Goal: Book appointment/travel/reservation

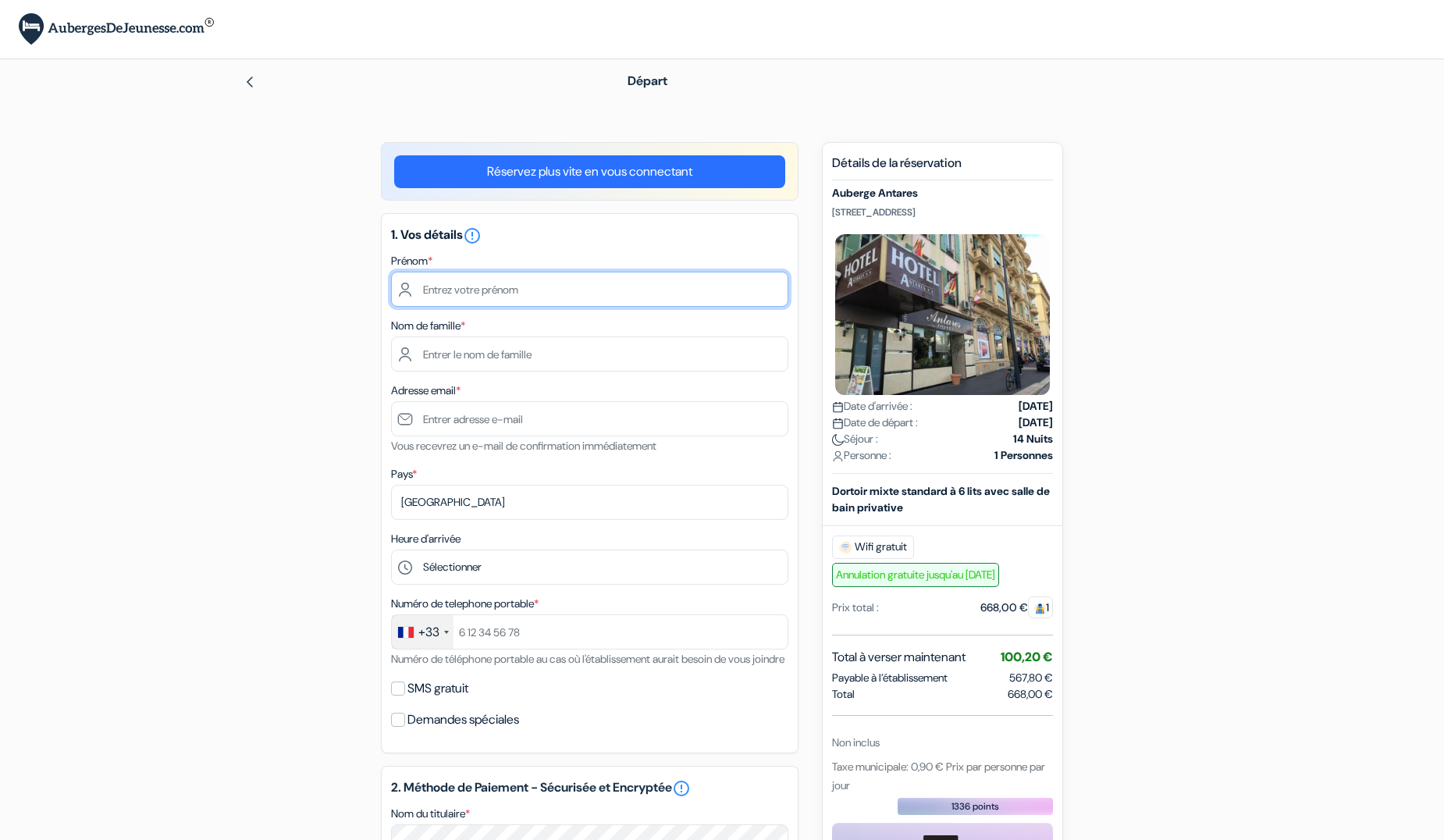
click at [445, 284] on input "text" at bounding box center [590, 289] width 398 height 35
type input "Youssef"
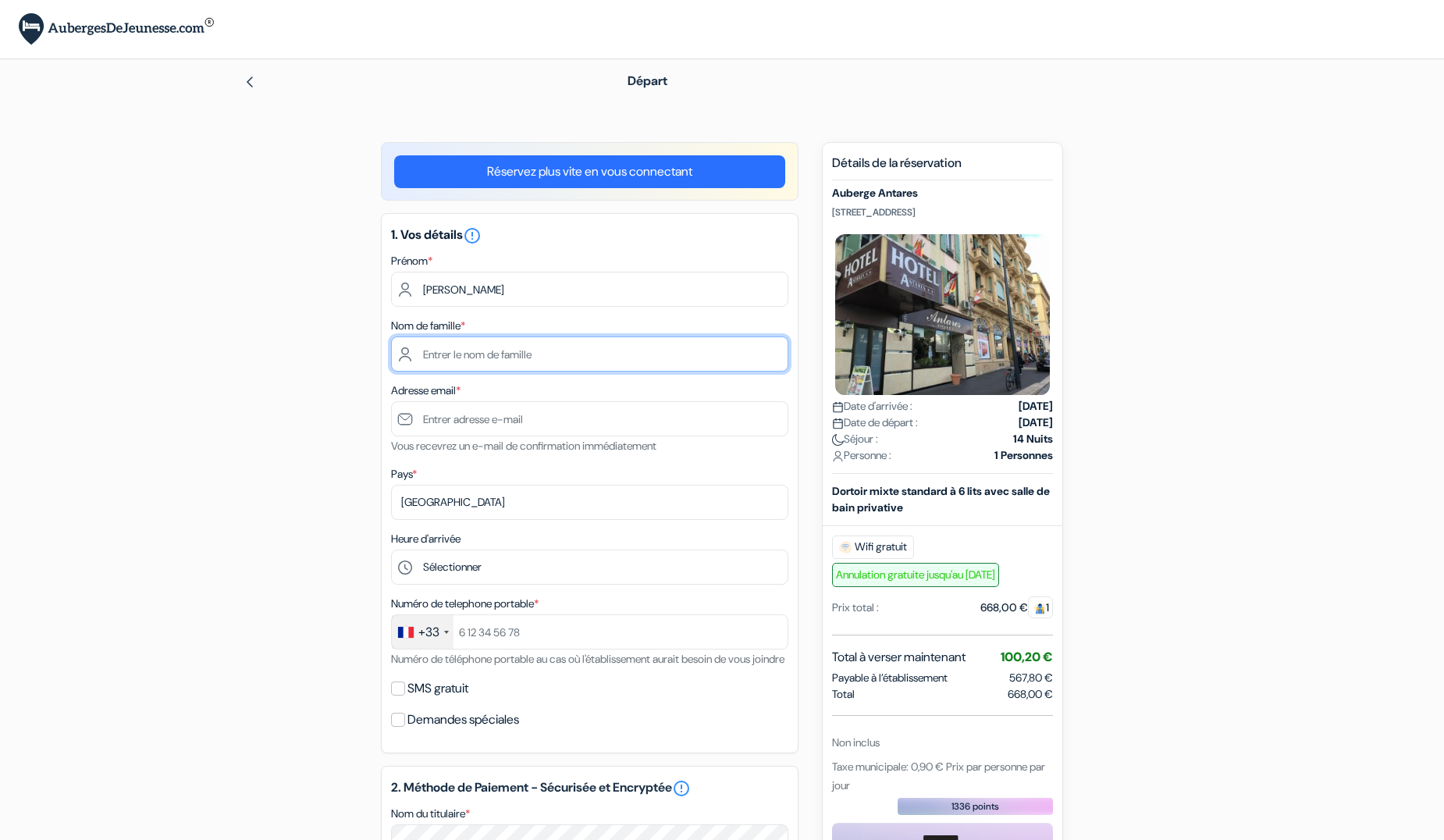
click at [481, 357] on input "text" at bounding box center [590, 354] width 398 height 35
type input "BIHI"
click at [298, 332] on div "add_box Auberge Antares 5 Avenue Thiers, Nice, France Détails de l'établissemen…" at bounding box center [722, 780] width 1030 height 1278
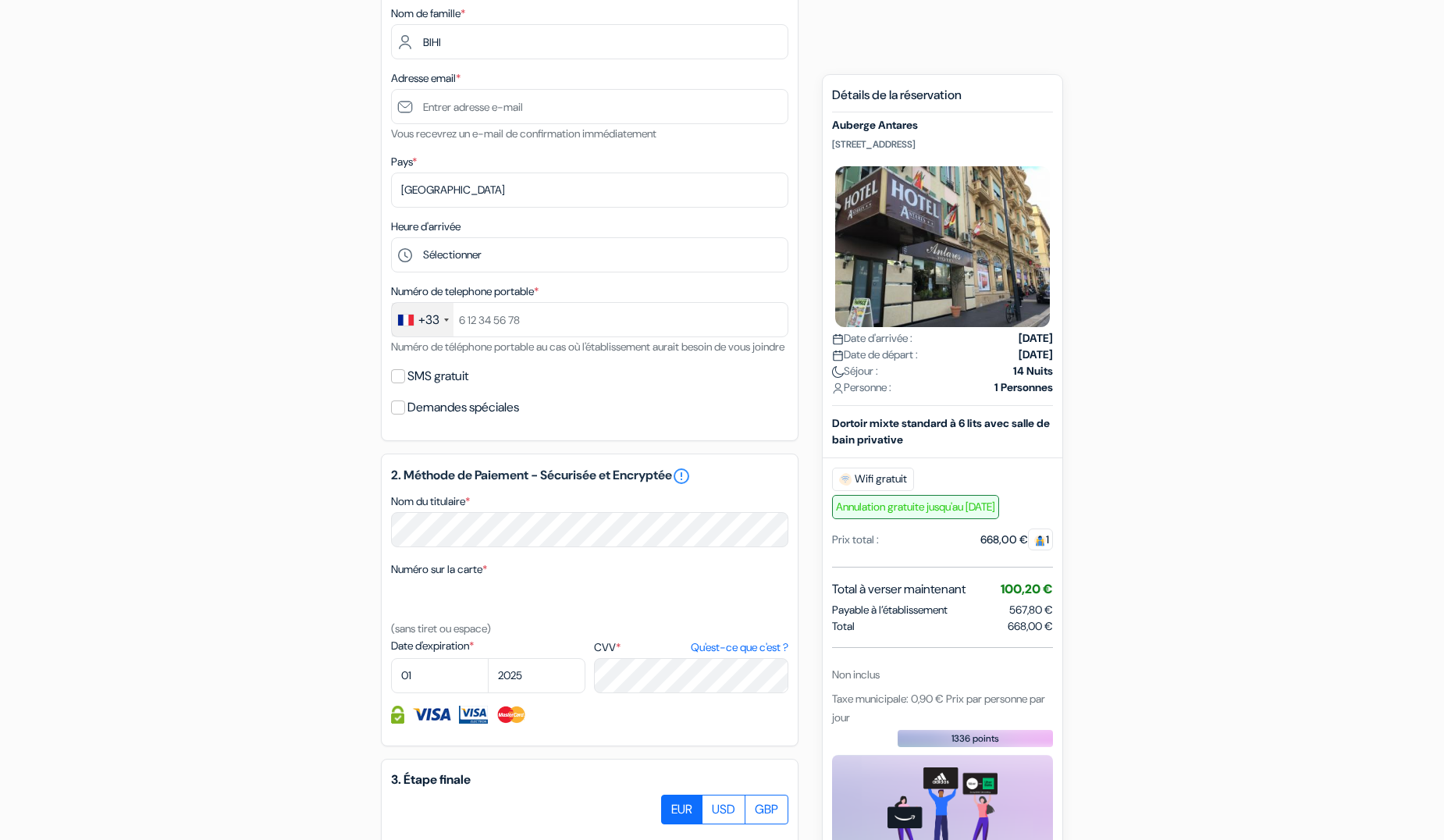
scroll to position [156, 0]
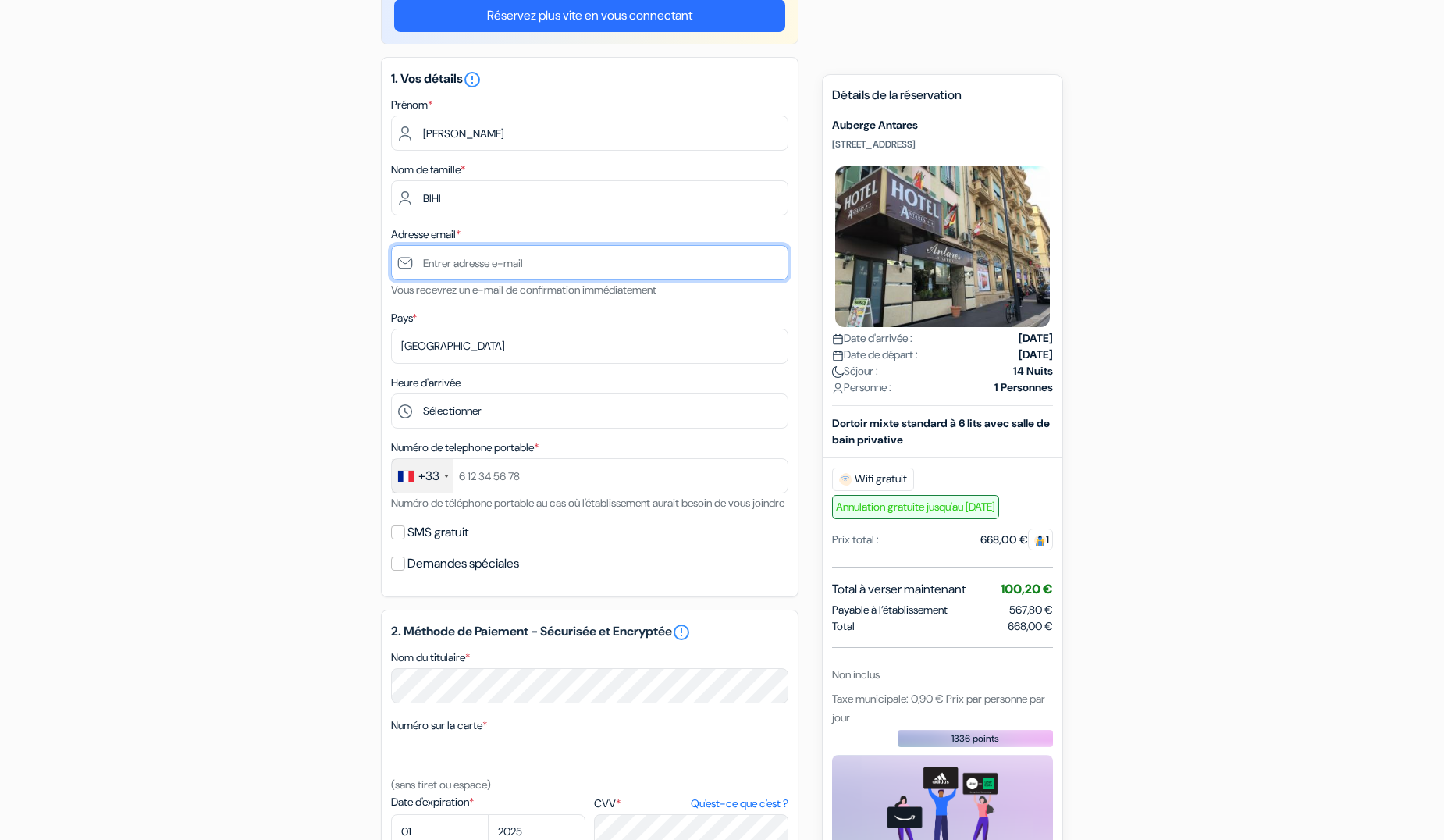
click at [496, 261] on input "text" at bounding box center [590, 263] width 398 height 35
paste input "[EMAIL_ADDRESS][DOMAIN_NAME]"
type input "[EMAIL_ADDRESS][DOMAIN_NAME]"
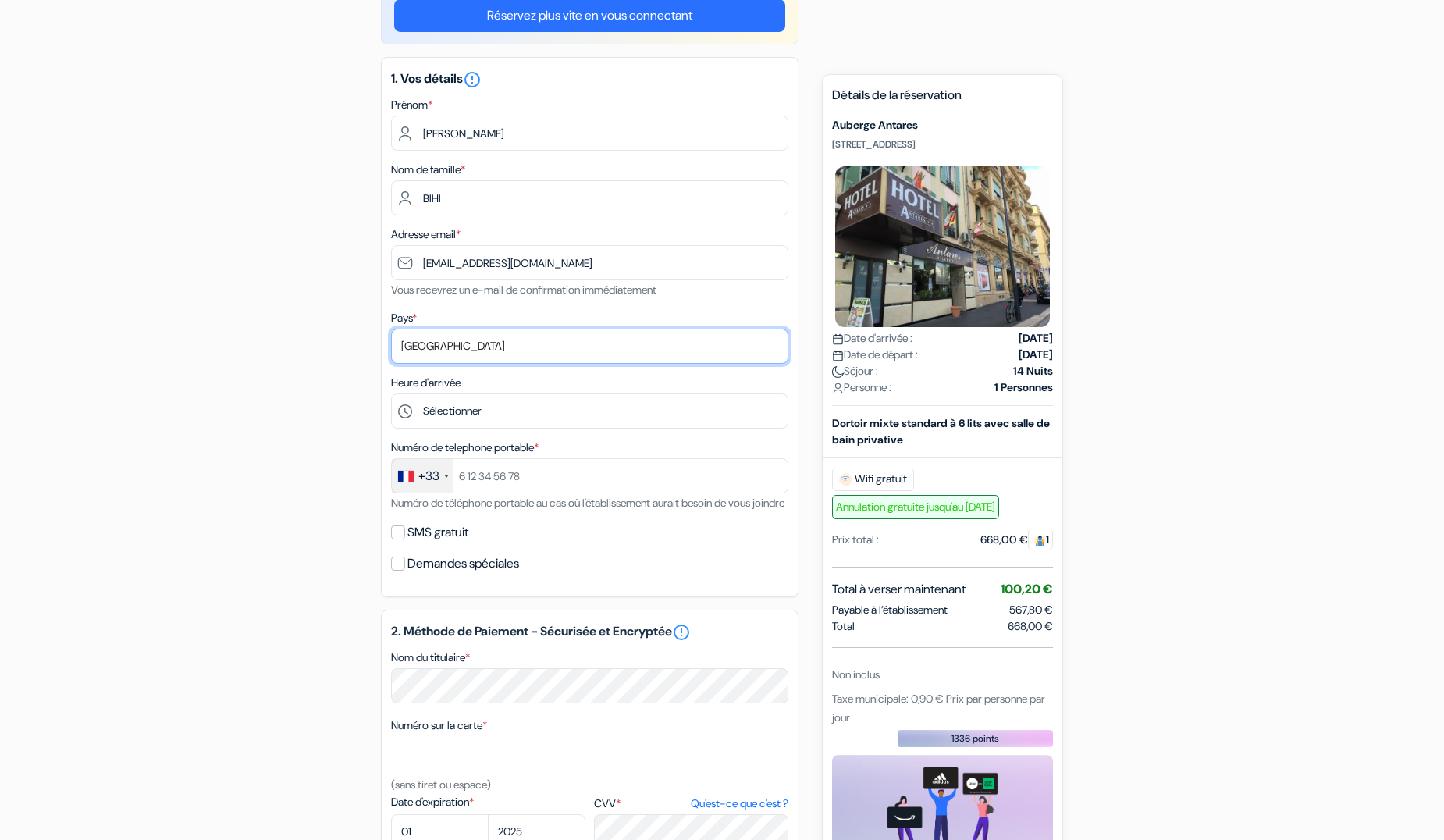
click at [420, 343] on select "Selectionner le pays Abkhazie Afghanistan Afrique Du sud Albanie Algérie Allema…" at bounding box center [590, 346] width 398 height 35
select select "140"
click at [391, 329] on select "Selectionner le pays Abkhazie Afghanistan Afrique Du sud Albanie Algérie Allema…" at bounding box center [590, 346] width 398 height 35
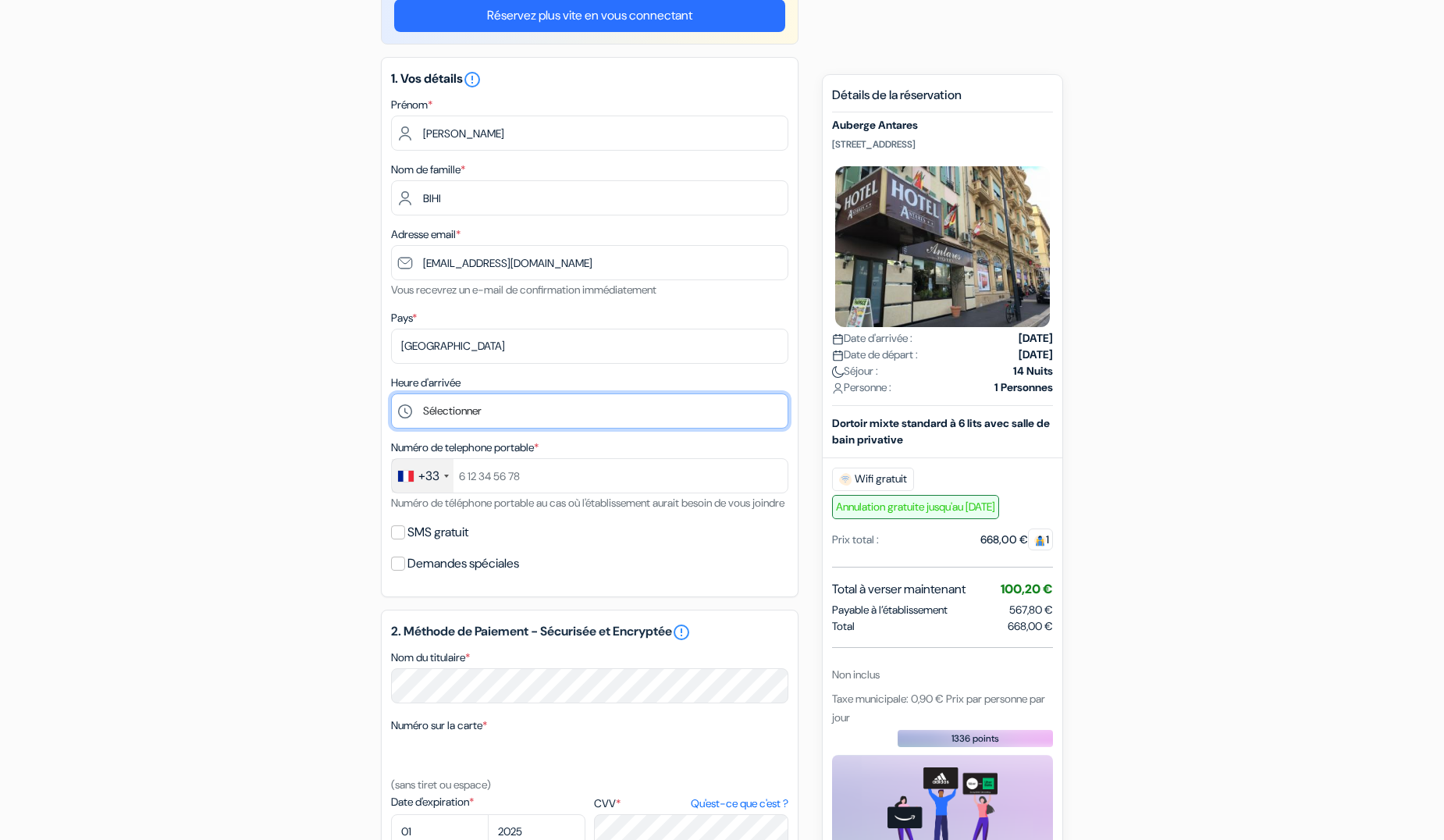
click at [473, 415] on select "Sélectionner 1:00 2:00 3:00 4:00 5:00 6:00 7:00 8:00 9:00 10:00 11:00 12:00 13:…" at bounding box center [590, 411] width 398 height 35
select select "21"
click at [391, 393] on select "Sélectionner 1:00 2:00 3:00 4:00 5:00 6:00 7:00 8:00 9:00 10:00 11:00 12:00 13:…" at bounding box center [590, 411] width 398 height 35
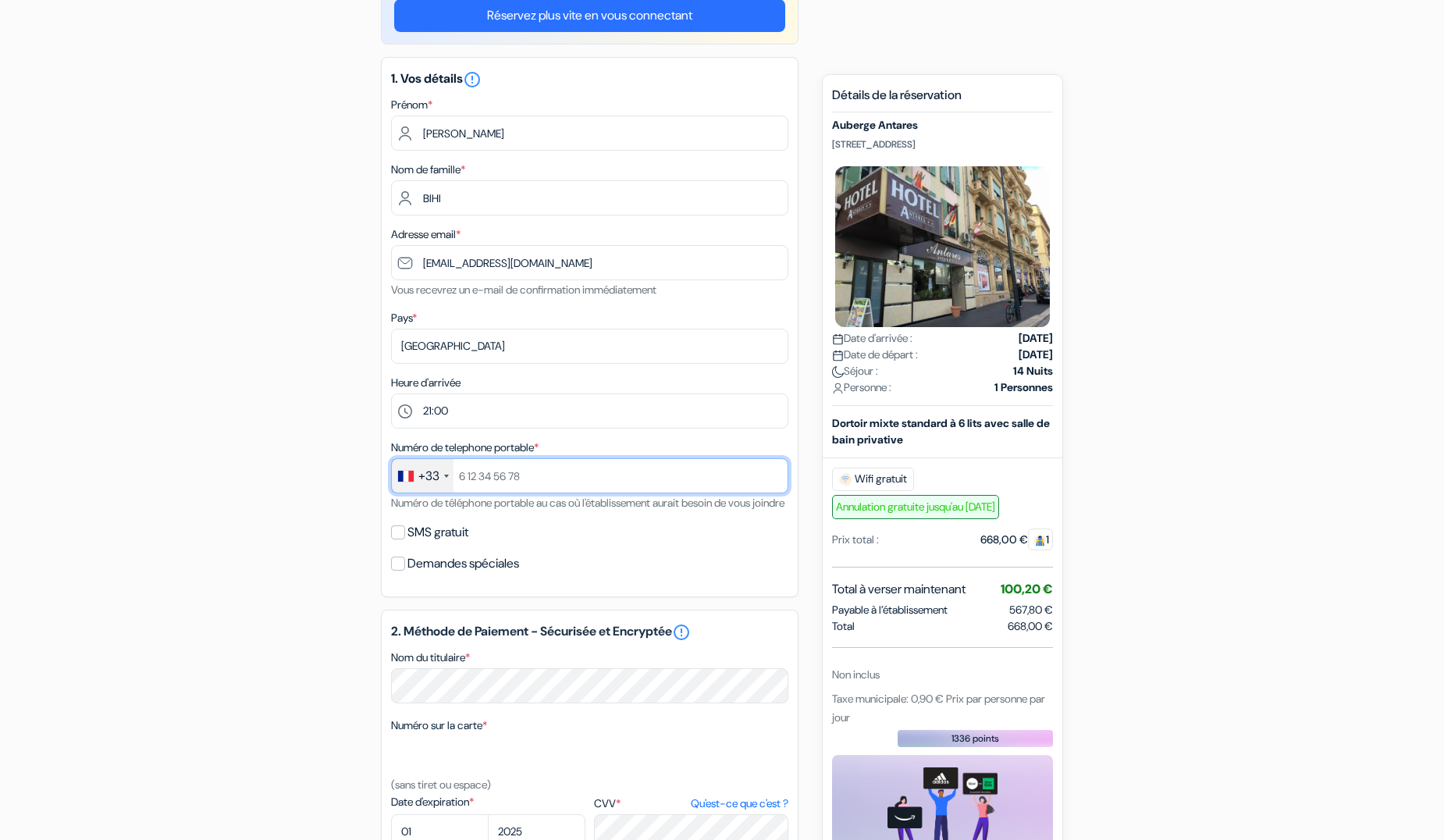
click at [486, 473] on input "text" at bounding box center [590, 476] width 398 height 35
type input "0764348486"
click at [400, 539] on input "SMS gratuit" at bounding box center [398, 532] width 14 height 14
checkbox input "true"
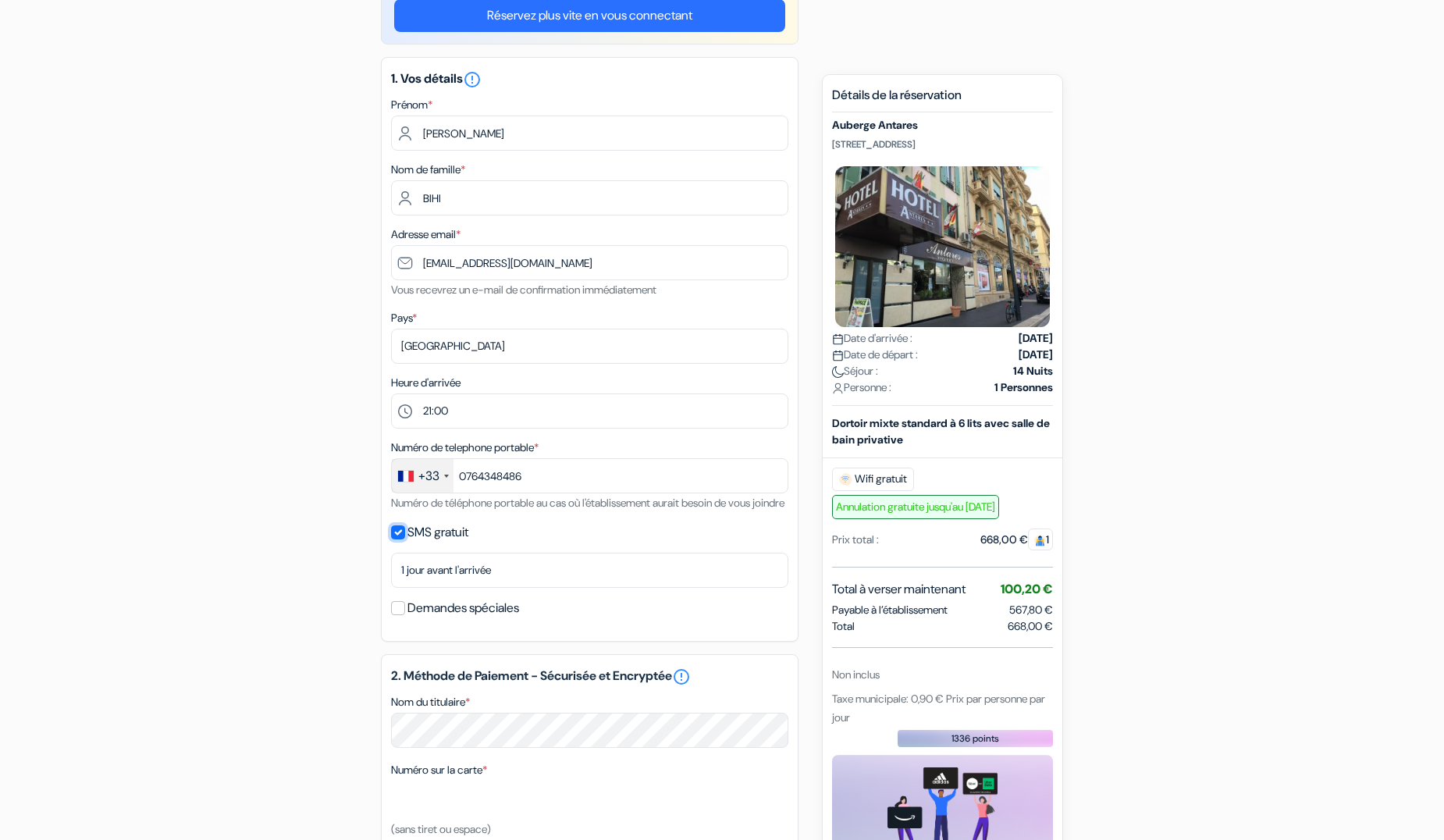
scroll to position [390, 0]
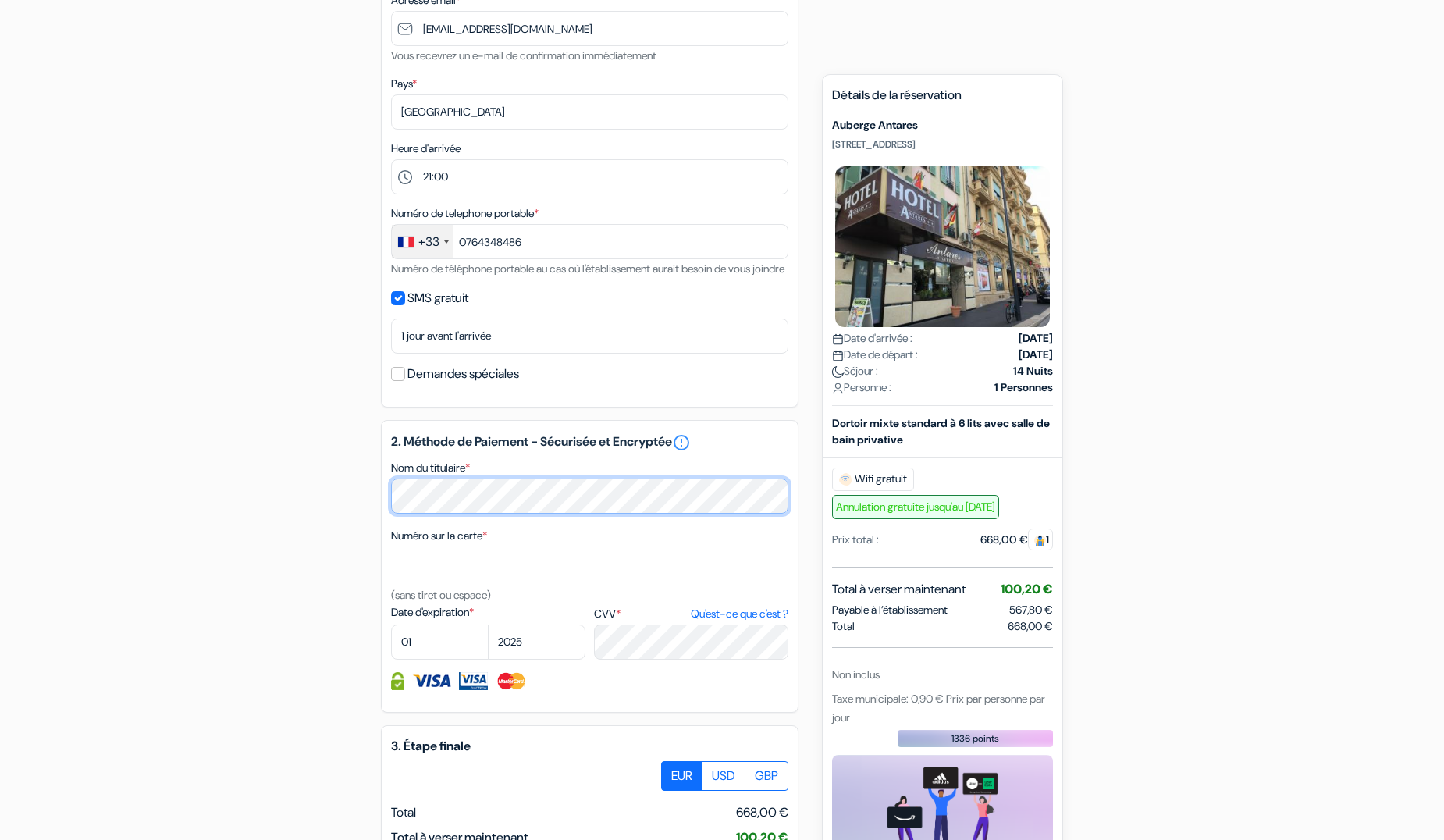
click at [294, 509] on div "add_box Auberge Antares 5 Avenue Thiers, Nice, France Détails de l'établissemen…" at bounding box center [722, 413] width 1030 height 1322
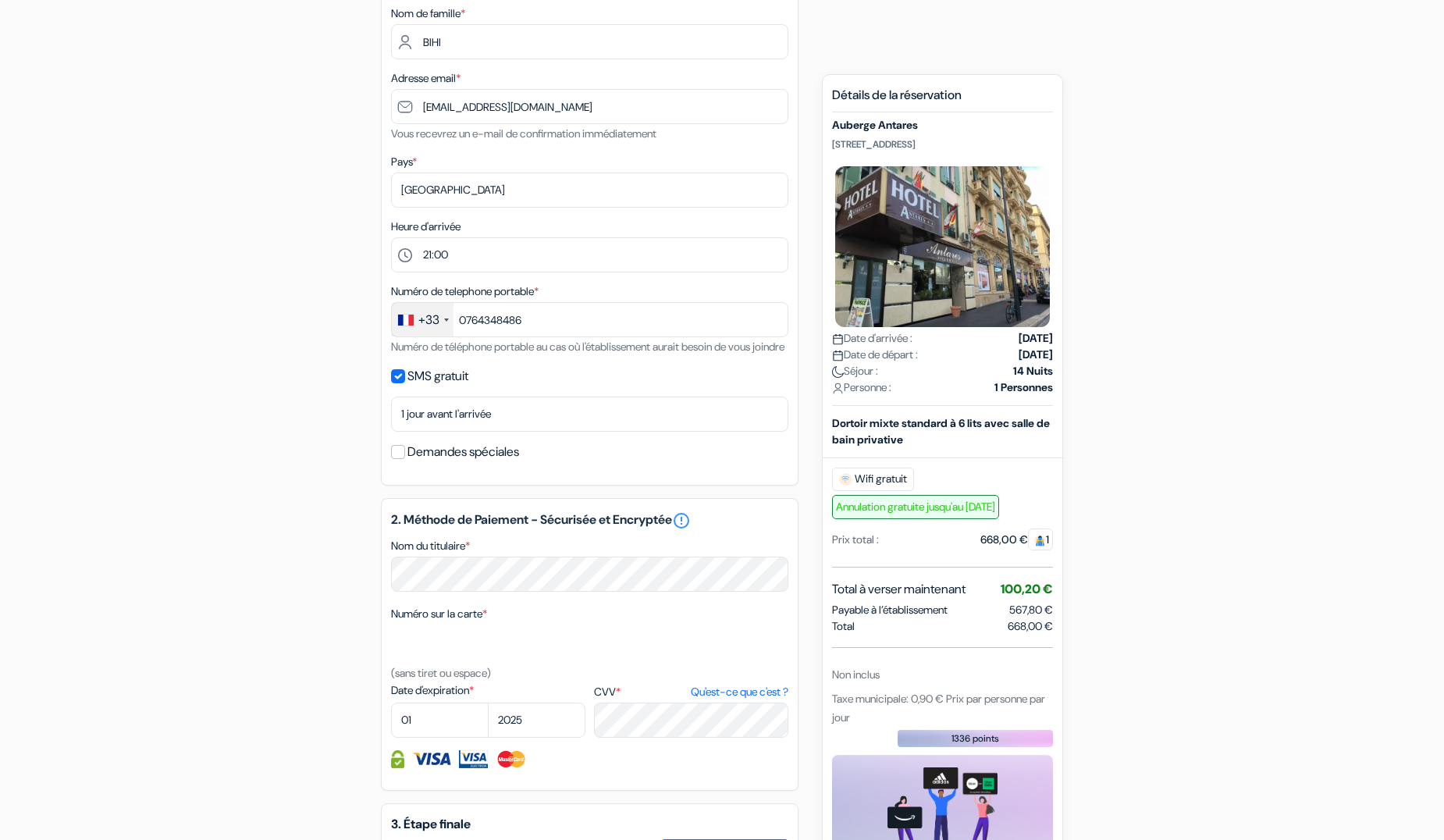
scroll to position [546, 0]
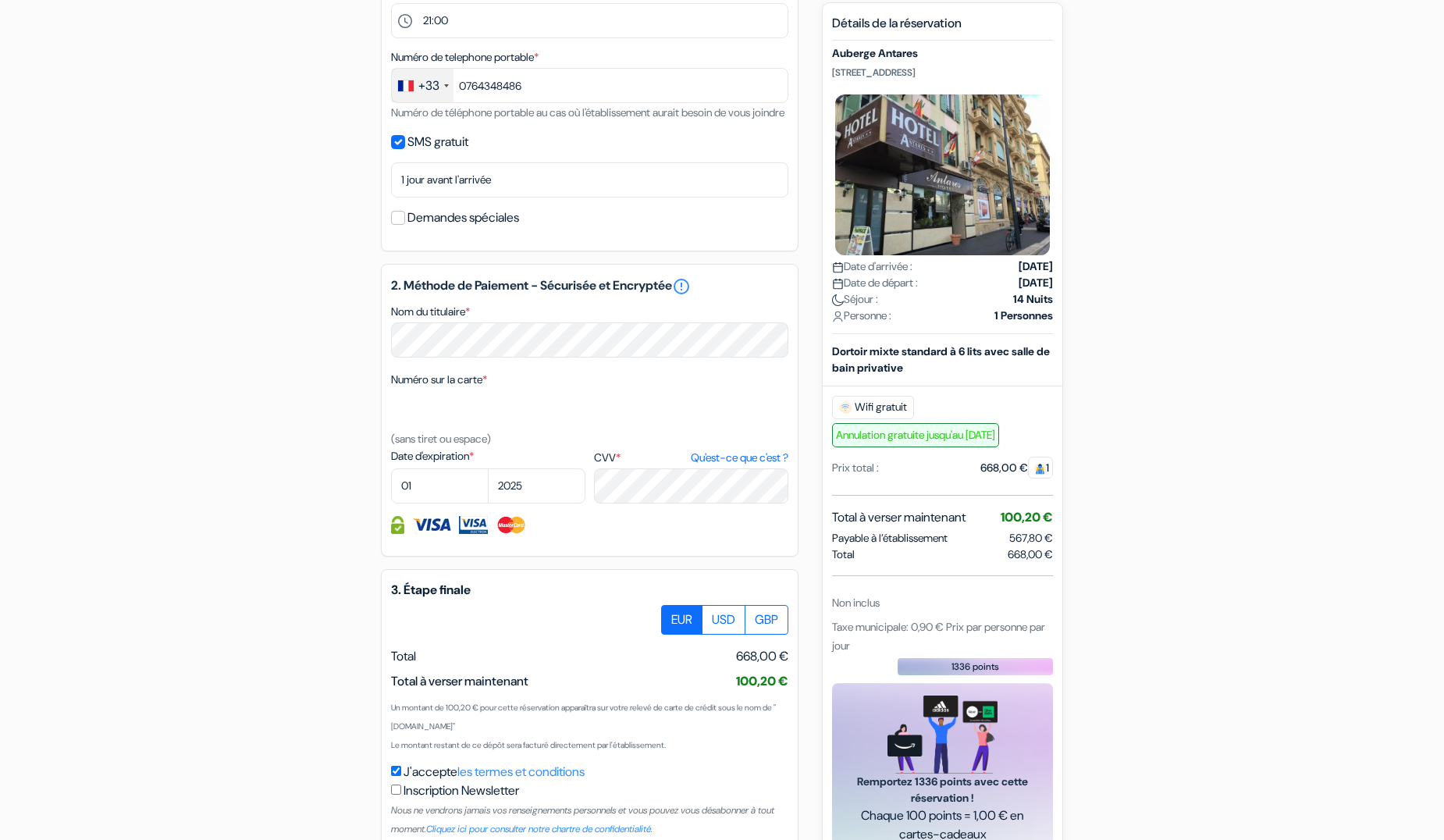
click at [464, 445] on small "(sans tiret ou espace)" at bounding box center [441, 438] width 100 height 14
click at [416, 502] on select "01 02 03 04 05 06 07 08 09 10 11 12" at bounding box center [440, 486] width 98 height 35
select select "10"
click at [391, 487] on select "01 02 03 04 05 06 07 08 09 10 11 12" at bounding box center [440, 486] width 98 height 35
click at [547, 502] on select "2025 2026 2027 2028 2029 2030 2031 2032 2033 2034 2035 2036 2037 2038 2039 2040…" at bounding box center [537, 486] width 98 height 35
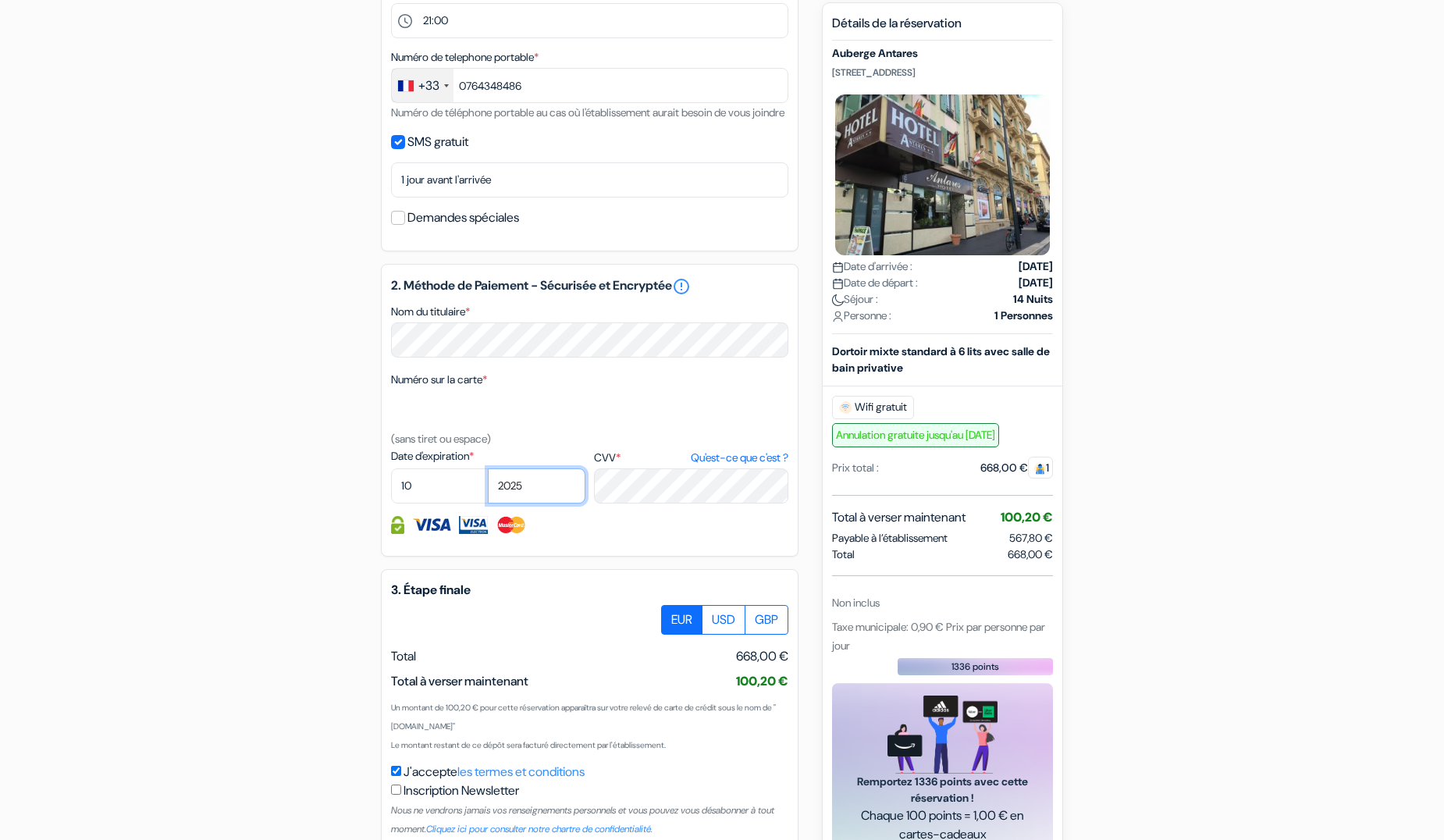
select select "2027"
click at [488, 487] on select "2025 2026 2027 2028 2029 2030 2031 2032 2033 2034 2035 2036 2037 2038 2039 2040…" at bounding box center [537, 486] width 98 height 35
click at [606, 466] on label "CVV * Qu'est-ce que c'est ?" at bounding box center [691, 458] width 194 height 17
click at [0, 0] on textarea "Nom du titulaire *" at bounding box center [0, 0] width 0 height 0
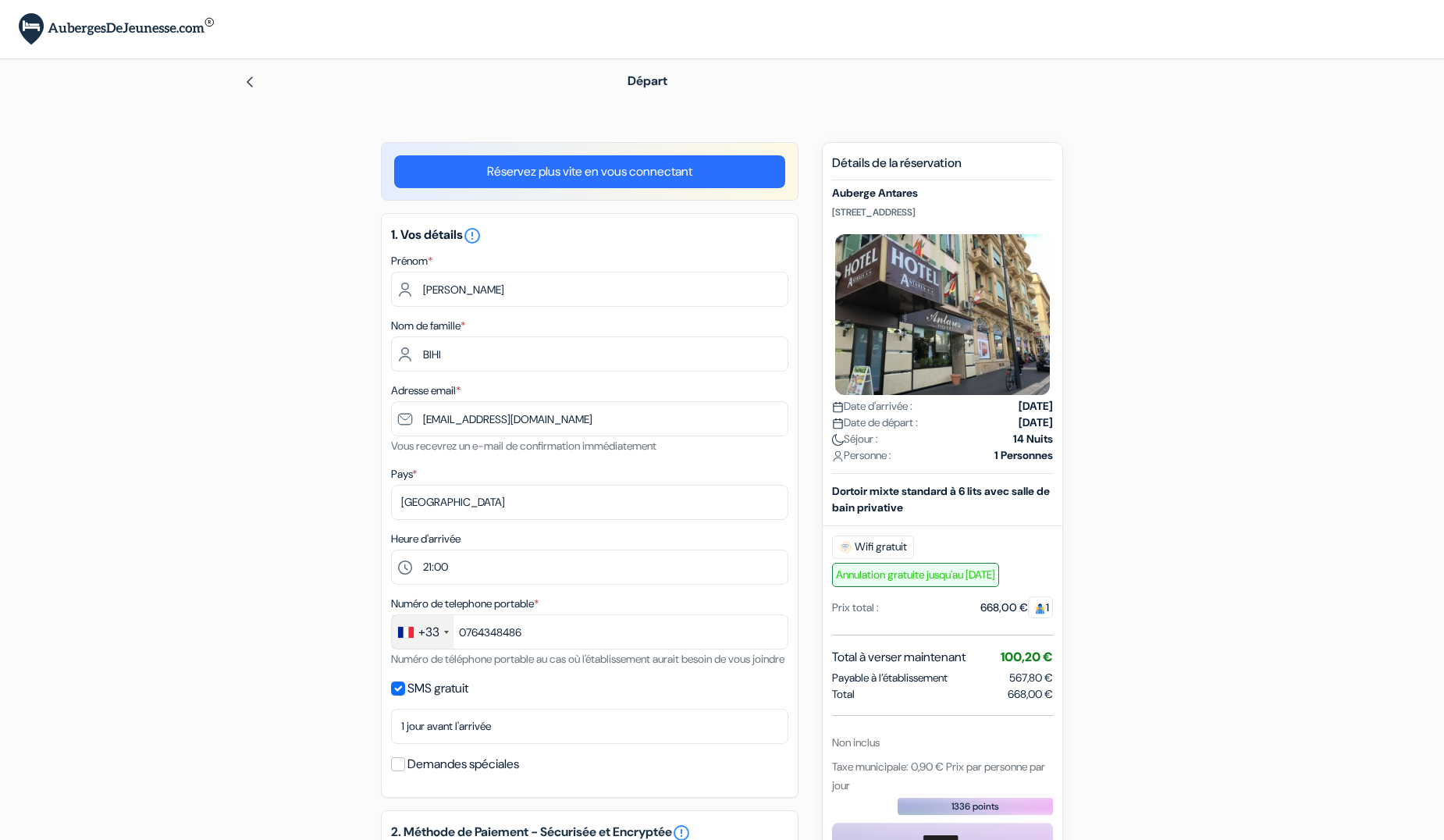
scroll to position [659, 0]
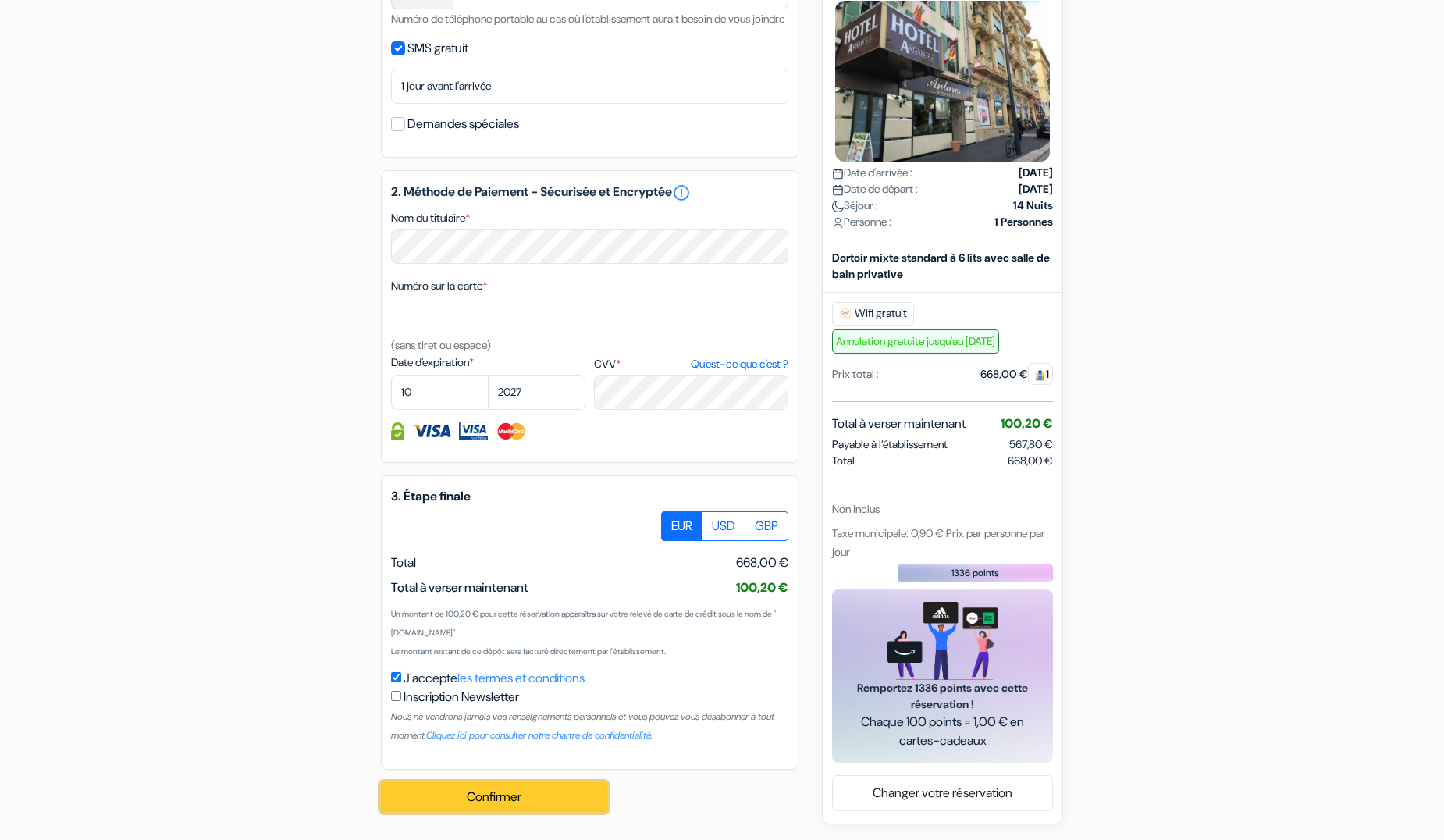
click at [536, 799] on button "Confirmer Loading..." at bounding box center [494, 797] width 226 height 30
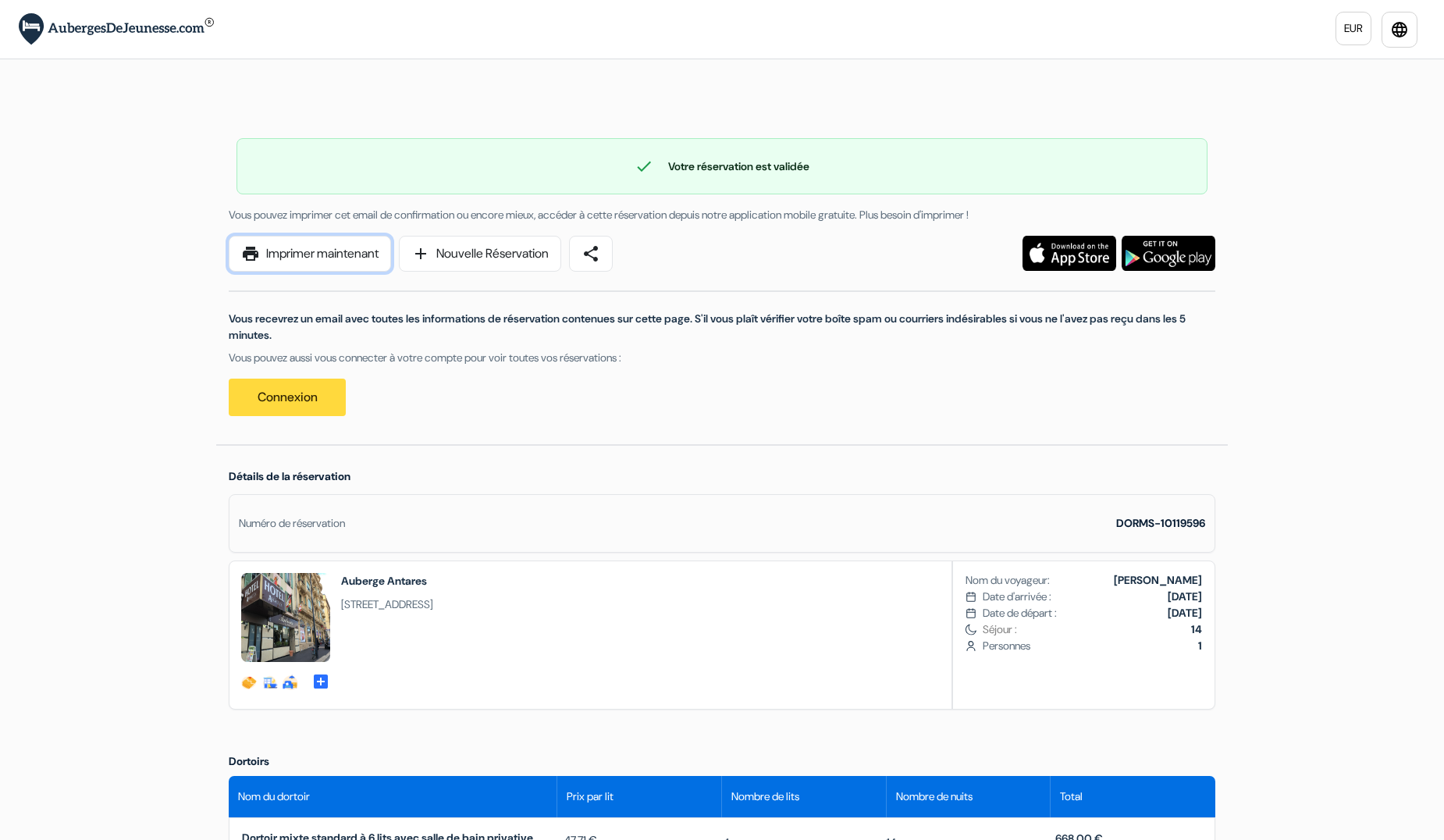
click at [362, 254] on link "print Imprimer maintenant" at bounding box center [310, 253] width 162 height 35
